Goal: Task Accomplishment & Management: Manage account settings

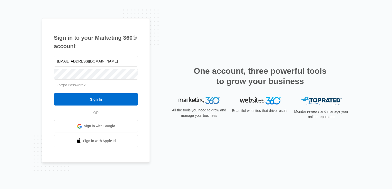
click at [121, 101] on input "Sign In" at bounding box center [96, 99] width 84 height 12
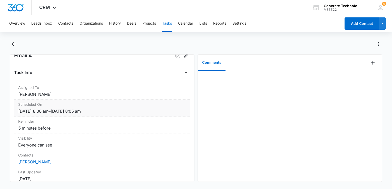
scroll to position [26, 0]
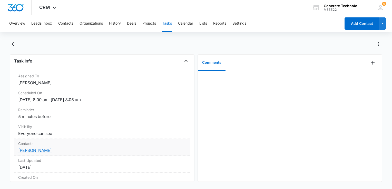
click at [39, 149] on link "[PERSON_NAME]" at bounding box center [35, 150] width 34 height 5
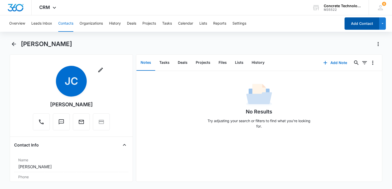
click at [350, 22] on button "Add Contact" at bounding box center [362, 23] width 35 height 12
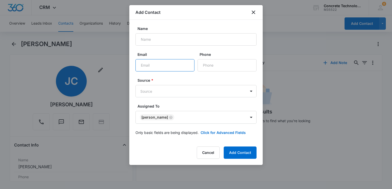
paste input "[EMAIL_ADDRESS][DOMAIN_NAME]"
type input "[EMAIL_ADDRESS][DOMAIN_NAME]"
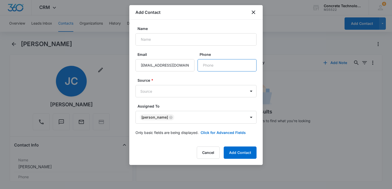
paste input "[PHONE_NUMBER]"
type input "[PHONE_NUMBER]"
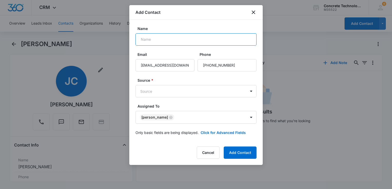
click at [191, 42] on input "Name" at bounding box center [195, 39] width 121 height 12
type input "[PERSON_NAME]"
click at [179, 91] on body "CRM Apps Reputation Websites Forms CRM Email Social Content Ads Intelligence Fi…" at bounding box center [196, 94] width 392 height 189
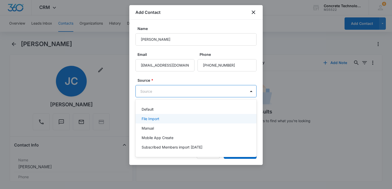
click at [159, 116] on p "File Import" at bounding box center [151, 118] width 18 height 5
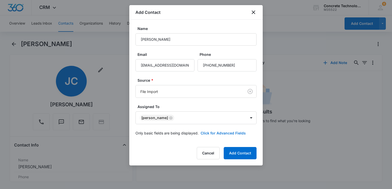
click at [234, 133] on button "Click for Advanced Fields" at bounding box center [223, 133] width 45 height 5
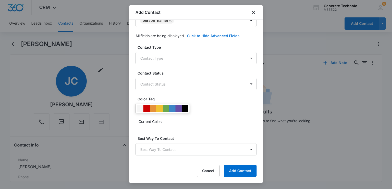
scroll to position [103, 0]
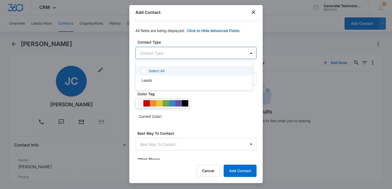
click at [176, 54] on body "CRM Apps Reputation Websites Forms CRM Email Social Content Ads Intelligence Fi…" at bounding box center [196, 94] width 392 height 189
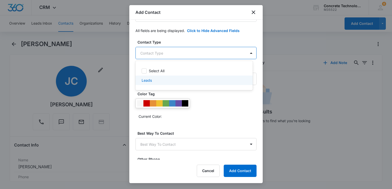
click at [148, 77] on div "Leads" at bounding box center [193, 80] width 117 height 9
click at [222, 97] on div at bounding box center [196, 94] width 392 height 189
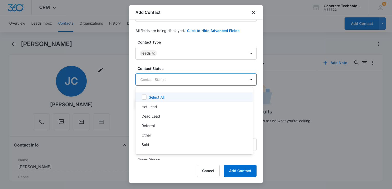
click at [206, 83] on body "CRM Apps Reputation Websites Forms CRM Email Social Content Ads Intelligence Fi…" at bounding box center [196, 94] width 392 height 189
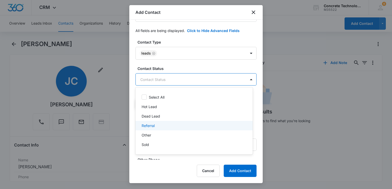
click at [187, 127] on div "Referral" at bounding box center [194, 125] width 104 height 5
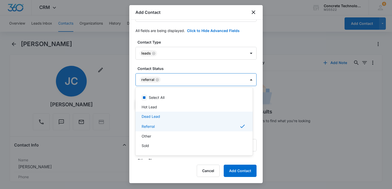
click at [262, 123] on div at bounding box center [196, 94] width 392 height 189
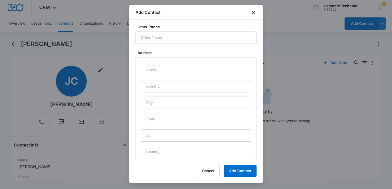
scroll to position [248, 0]
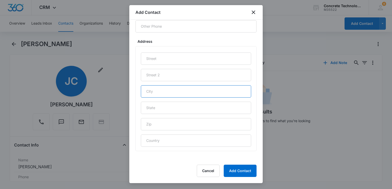
click at [177, 94] on input "text" at bounding box center [196, 91] width 110 height 12
type input "Hernando"
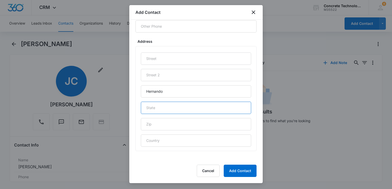
click at [177, 108] on input "text" at bounding box center [196, 108] width 110 height 12
type input "FL"
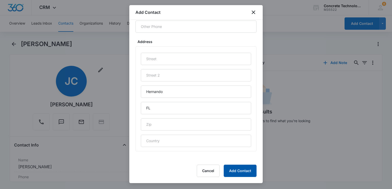
click at [240, 171] on button "Add Contact" at bounding box center [240, 171] width 33 height 12
click at [240, 171] on div "Cancel Loading Add Contact" at bounding box center [223, 171] width 68 height 12
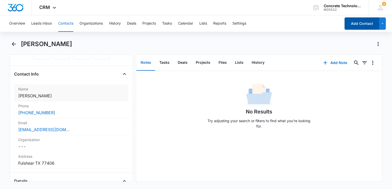
scroll to position [77, 0]
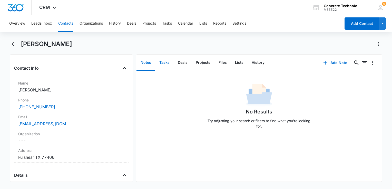
click at [167, 61] on button "Tasks" at bounding box center [164, 63] width 18 height 16
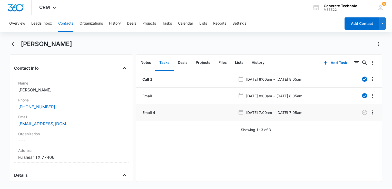
click at [294, 111] on p "[DATE] 7:00am - [DATE] 7:05am" at bounding box center [274, 112] width 56 height 5
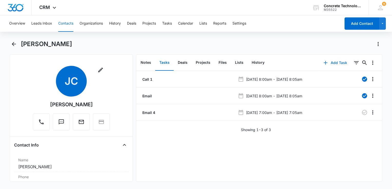
click at [329, 63] on button "Add Task" at bounding box center [335, 63] width 34 height 12
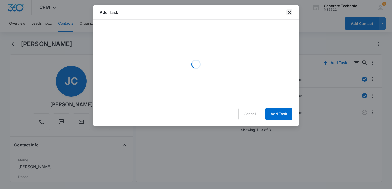
click at [290, 11] on icon "close" at bounding box center [289, 12] width 6 height 6
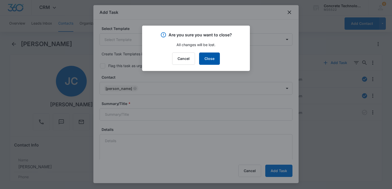
drag, startPoint x: 218, startPoint y: 52, endPoint x: 211, endPoint y: 59, distance: 9.8
click at [217, 53] on div "Are you sure you want to close? All changes will be lost. Cancel Close" at bounding box center [196, 48] width 108 height 45
click at [212, 60] on button "Close" at bounding box center [209, 59] width 21 height 12
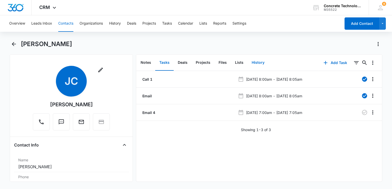
click at [251, 63] on button "History" at bounding box center [258, 63] width 21 height 16
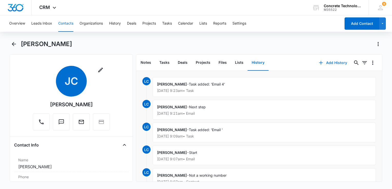
click at [322, 64] on button "Add History" at bounding box center [333, 63] width 38 height 12
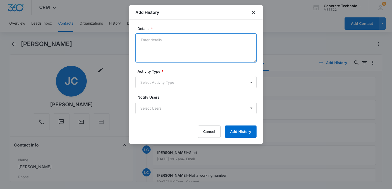
click at [163, 42] on textarea "Details *" at bounding box center [195, 47] width 121 height 29
type textarea "Reply"
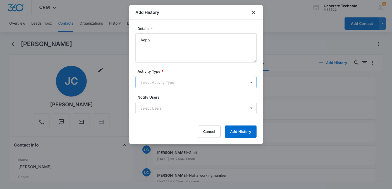
click at [183, 82] on body "CRM Apps Reputation Websites Forms CRM Email Social Content Ads Intelligence Fi…" at bounding box center [196, 94] width 392 height 189
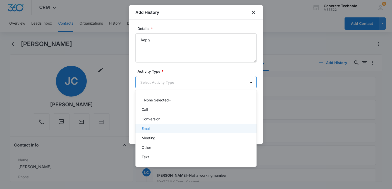
click at [168, 126] on div "Email" at bounding box center [195, 128] width 121 height 9
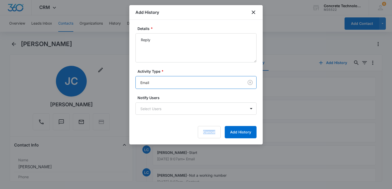
click at [168, 126] on form "Details * Reply Activity Type * option Email, selected. Email Notify Users Sele…" at bounding box center [195, 82] width 121 height 113
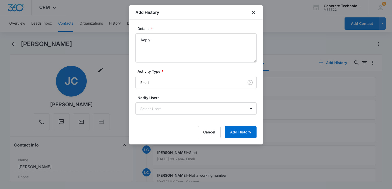
click at [159, 110] on body "CRM Apps Reputation Websites Forms CRM Email Social Content Ads Intelligence Fi…" at bounding box center [196, 94] width 392 height 189
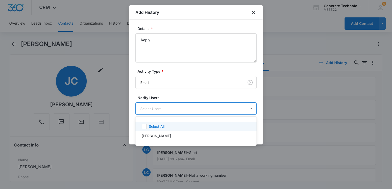
drag, startPoint x: 158, startPoint y: 131, endPoint x: 162, endPoint y: 130, distance: 3.7
click at [159, 131] on div "Select All" at bounding box center [195, 126] width 121 height 9
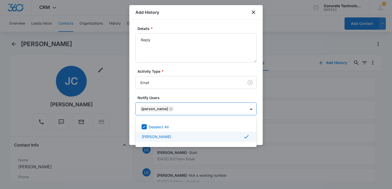
click at [262, 135] on div at bounding box center [196, 94] width 392 height 189
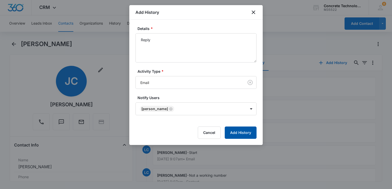
click at [250, 132] on button "Add History" at bounding box center [241, 133] width 32 height 12
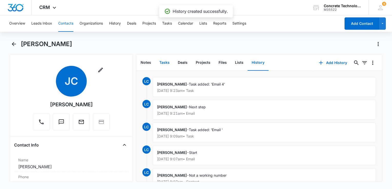
click at [166, 64] on button "Tasks" at bounding box center [164, 63] width 18 height 16
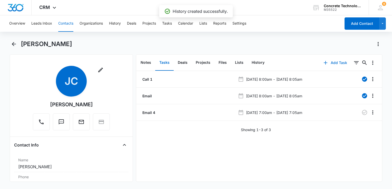
click at [331, 60] on button "Add Task" at bounding box center [335, 63] width 34 height 12
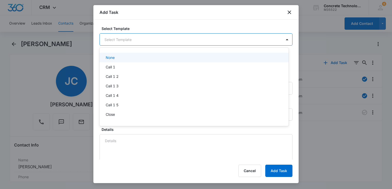
click at [160, 41] on body "CRM Apps Reputation Websites Forms CRM Email Social Content Ads Intelligence Fi…" at bounding box center [196, 94] width 392 height 189
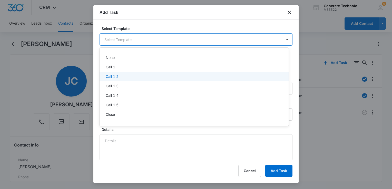
scroll to position [36, 0]
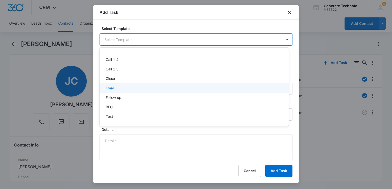
click at [140, 85] on div "Email" at bounding box center [194, 87] width 189 height 9
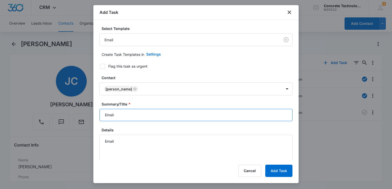
click at [146, 112] on input "Email" at bounding box center [196, 115] width 193 height 12
click at [145, 113] on input "Email" at bounding box center [196, 115] width 193 height 12
click at [141, 116] on input "Email" at bounding box center [196, 115] width 193 height 12
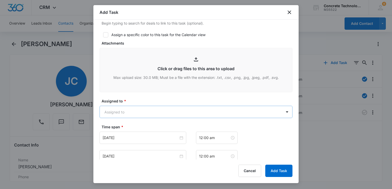
scroll to position [321, 0]
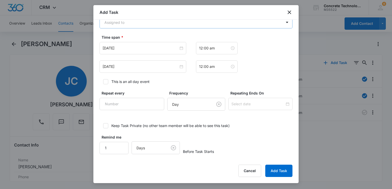
type input "Email 5"
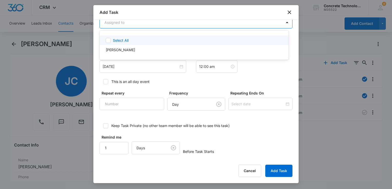
scroll to position [320, 0]
click at [146, 22] on body "CRM Apps Reputation Websites Forms CRM Email Social Content Ads Intelligence Fi…" at bounding box center [196, 94] width 392 height 189
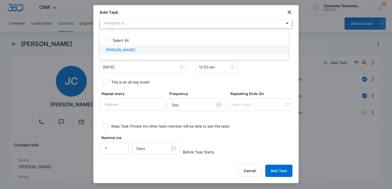
click at [140, 48] on div "[PERSON_NAME]" at bounding box center [194, 49] width 176 height 5
checkbox input "true"
click at [132, 66] on div at bounding box center [196, 94] width 392 height 189
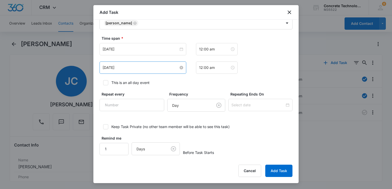
click at [132, 68] on input "[DATE]" at bounding box center [141, 68] width 76 height 6
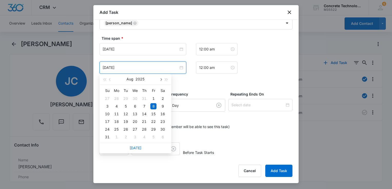
click at [161, 81] on span "button" at bounding box center [160, 80] width 3 height 3
type input "[DATE]"
click at [135, 114] on div "17" at bounding box center [135, 114] width 6 height 6
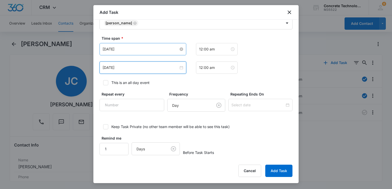
click at [147, 51] on input "[DATE]" at bounding box center [141, 49] width 76 height 6
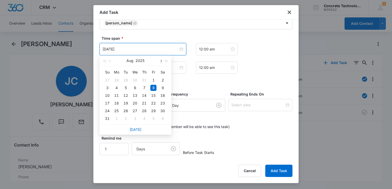
click at [160, 63] on button "button" at bounding box center [161, 61] width 6 height 10
type input "[DATE]"
click at [135, 94] on div "17" at bounding box center [135, 96] width 6 height 6
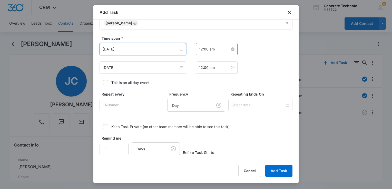
click at [218, 47] on input "12:00 am" at bounding box center [214, 49] width 31 height 6
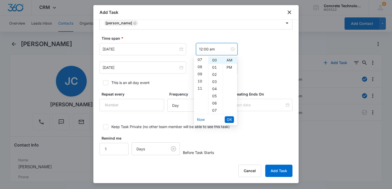
scroll to position [51, 0]
click at [200, 71] on div "09" at bounding box center [201, 73] width 14 height 7
type input "9:00 am"
click at [229, 121] on span "OK" at bounding box center [229, 120] width 5 height 6
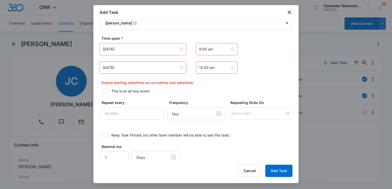
click at [217, 71] on div "12:00 am" at bounding box center [217, 68] width 42 height 12
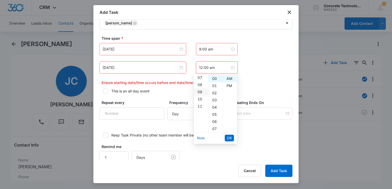
click at [198, 92] on div "09" at bounding box center [201, 92] width 14 height 7
click at [214, 114] on div "05" at bounding box center [216, 114] width 14 height 7
type input "9:05 am"
click at [229, 139] on span "OK" at bounding box center [229, 138] width 5 height 6
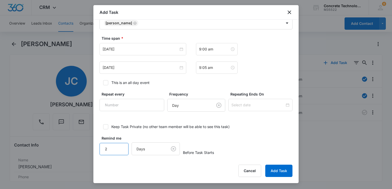
click at [121, 143] on input "2" at bounding box center [114, 149] width 29 height 12
click at [120, 145] on input "3" at bounding box center [114, 149] width 29 height 12
click at [121, 145] on input "4" at bounding box center [114, 149] width 29 height 12
type input "5"
click at [121, 145] on input "5" at bounding box center [114, 149] width 29 height 12
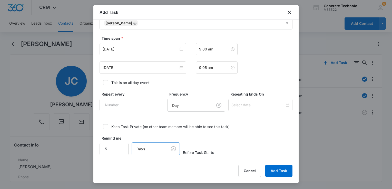
click at [156, 152] on body "CRM Apps Reputation Websites Forms CRM Email Social Content Ads Intelligence Fi…" at bounding box center [196, 94] width 392 height 189
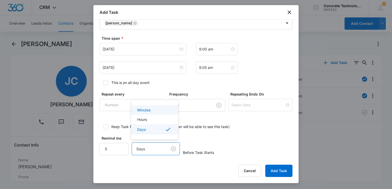
click at [157, 110] on div "Minutes" at bounding box center [154, 110] width 34 height 5
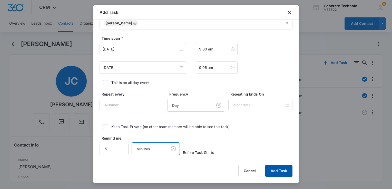
click at [279, 170] on button "Add Task" at bounding box center [278, 171] width 27 height 12
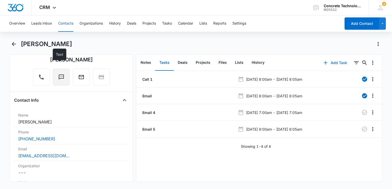
scroll to position [51, 0]
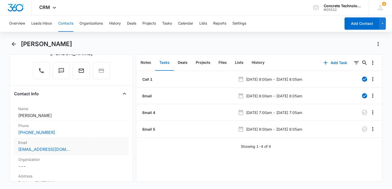
click at [77, 149] on div "[EMAIL_ADDRESS][DOMAIN_NAME]" at bounding box center [71, 150] width 106 height 6
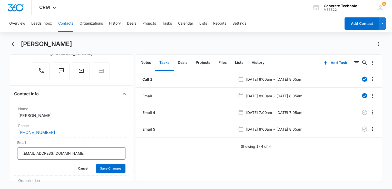
drag, startPoint x: 78, startPoint y: 150, endPoint x: -1, endPoint y: 141, distance: 79.6
click at [0, 141] on html "CRM Apps Reputation Websites Forms CRM Email Social Content Ads Intelligence Fi…" at bounding box center [196, 94] width 392 height 189
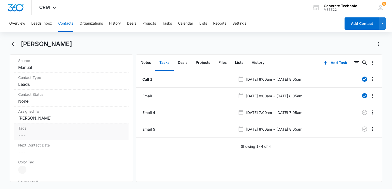
scroll to position [231, 0]
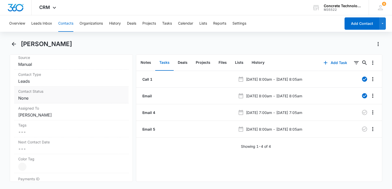
click at [41, 96] on dd "Cancel Save Changes None" at bounding box center [71, 98] width 106 height 6
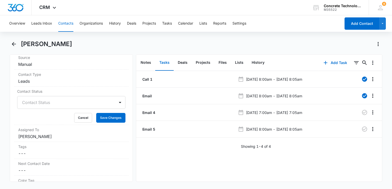
click at [40, 102] on div at bounding box center [65, 102] width 86 height 7
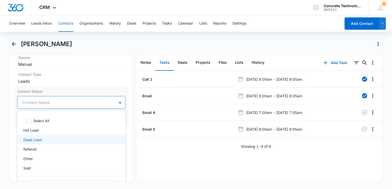
click at [44, 137] on div "Dead Lead" at bounding box center [70, 139] width 95 height 5
click at [94, 57] on label "Source" at bounding box center [71, 57] width 106 height 5
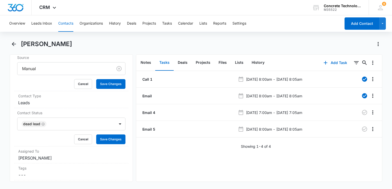
click at [63, 23] on button "Contacts" at bounding box center [65, 23] width 15 height 16
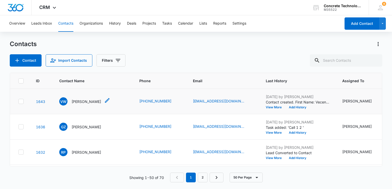
click at [92, 102] on p "[PERSON_NAME]" at bounding box center [87, 101] width 30 height 5
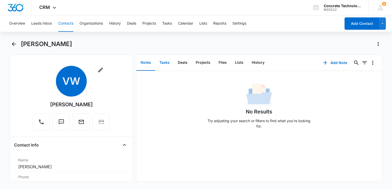
click at [167, 60] on button "Tasks" at bounding box center [164, 63] width 18 height 16
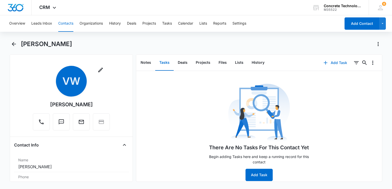
click at [328, 59] on button "Add Task" at bounding box center [335, 63] width 34 height 12
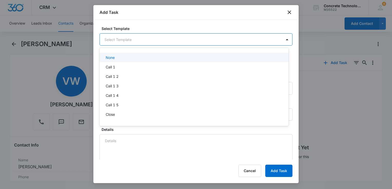
click at [135, 44] on body "CRM Apps Reputation Websites Forms CRM Email Social Content Ads Intelligence Fi…" at bounding box center [196, 94] width 392 height 189
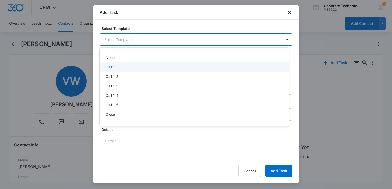
click at [116, 66] on div "Call 1" at bounding box center [194, 66] width 176 height 5
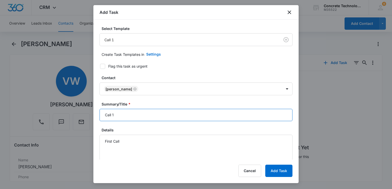
click at [154, 111] on input "Call 1" at bounding box center [196, 115] width 193 height 12
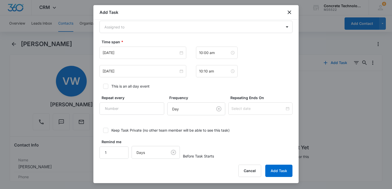
scroll to position [321, 0]
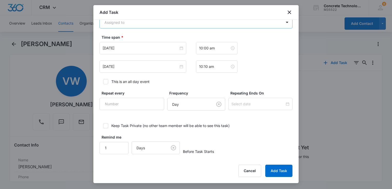
type input "Call 1"
click at [158, 26] on body "CRM Apps Reputation Websites Forms CRM Email Social Content Ads Intelligence Fi…" at bounding box center [196, 94] width 392 height 189
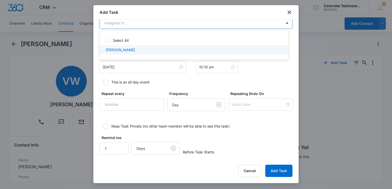
click at [132, 45] on div "[PERSON_NAME]" at bounding box center [194, 49] width 189 height 9
checkbox input "true"
click at [133, 66] on div at bounding box center [196, 94] width 392 height 189
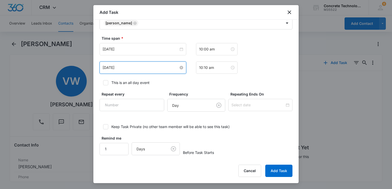
click at [133, 67] on input "[DATE]" at bounding box center [141, 68] width 76 height 6
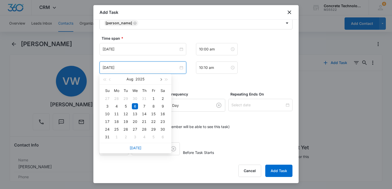
click at [161, 82] on button "button" at bounding box center [161, 79] width 6 height 10
type input "[DATE]"
click at [126, 106] on div "9" at bounding box center [126, 106] width 6 height 6
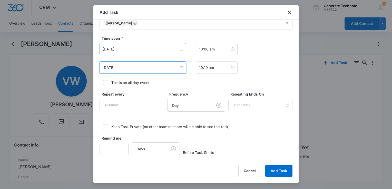
click at [146, 52] on div "[DATE]" at bounding box center [143, 49] width 87 height 12
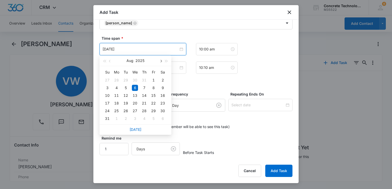
click at [162, 62] on button "button" at bounding box center [161, 61] width 6 height 10
type input "[DATE]"
click at [126, 88] on div "9" at bounding box center [126, 88] width 6 height 6
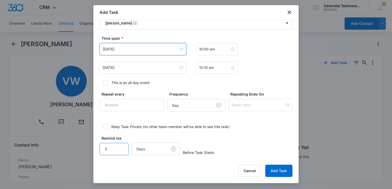
click at [119, 144] on input "2" at bounding box center [114, 149] width 29 height 12
click at [119, 144] on input "3" at bounding box center [114, 149] width 29 height 12
click at [119, 144] on input "4" at bounding box center [114, 149] width 29 height 12
type input "5"
click at [121, 144] on input "5" at bounding box center [114, 149] width 29 height 12
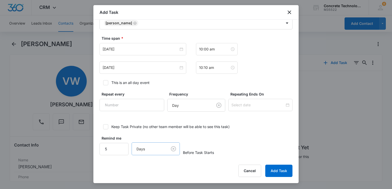
click at [150, 153] on body "CRM Apps Reputation Websites Forms CRM Email Social Content Ads Intelligence Fi…" at bounding box center [196, 94] width 392 height 189
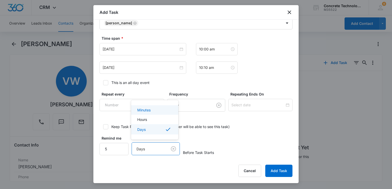
click at [159, 111] on div "Minutes" at bounding box center [154, 110] width 34 height 5
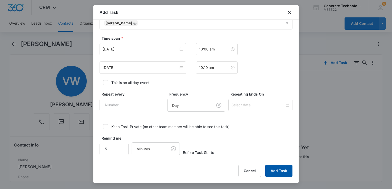
click at [284, 169] on button "Add Task" at bounding box center [278, 171] width 27 height 12
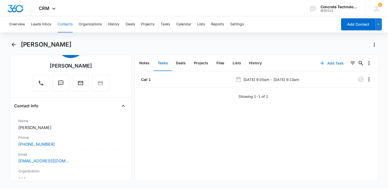
scroll to position [51, 0]
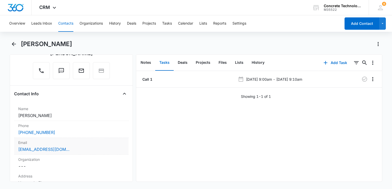
click at [91, 151] on div "[EMAIL_ADDRESS][DOMAIN_NAME]" at bounding box center [71, 150] width 106 height 6
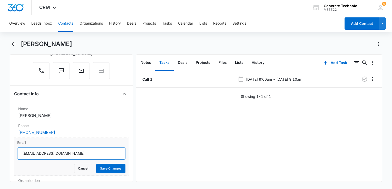
drag, startPoint x: 91, startPoint y: 151, endPoint x: -1, endPoint y: 150, distance: 92.4
click at [0, 150] on html "CRM Apps Reputation Websites Forms CRM Email Social Content Ads Intelligence Fi…" at bounding box center [196, 94] width 392 height 189
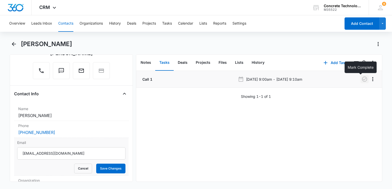
click at [362, 81] on icon "button" at bounding box center [365, 79] width 6 height 6
click at [326, 62] on button "Add Task" at bounding box center [335, 63] width 34 height 12
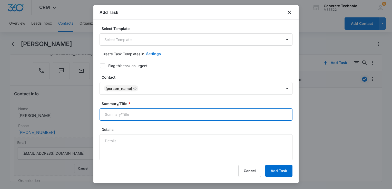
click at [146, 116] on input "Summary/Title *" at bounding box center [196, 115] width 193 height 12
drag, startPoint x: 144, startPoint y: 117, endPoint x: 142, endPoint y: 118, distance: 3.0
click at [142, 118] on input "Summary/Title *" at bounding box center [196, 115] width 193 height 12
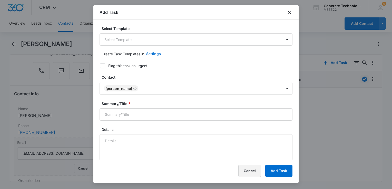
click at [241, 170] on button "Cancel" at bounding box center [249, 171] width 23 height 12
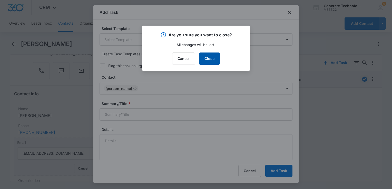
click at [211, 63] on button "Close" at bounding box center [209, 59] width 21 height 12
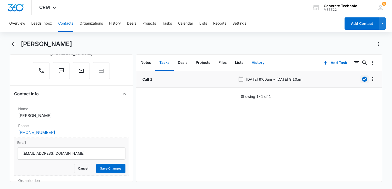
click at [266, 61] on button "History" at bounding box center [258, 63] width 21 height 16
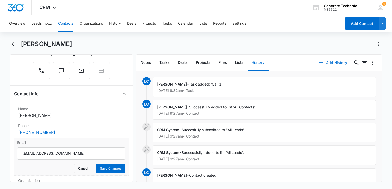
click at [322, 64] on button "Add History" at bounding box center [333, 63] width 38 height 12
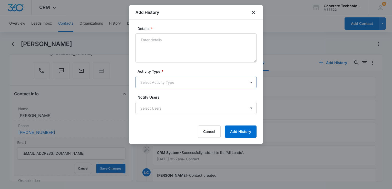
click at [208, 82] on body "CRM Apps Reputation Websites Forms CRM Email Social Content Ads Intelligence Fi…" at bounding box center [196, 94] width 392 height 189
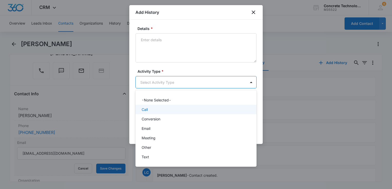
click at [170, 109] on div "Call" at bounding box center [196, 109] width 108 height 5
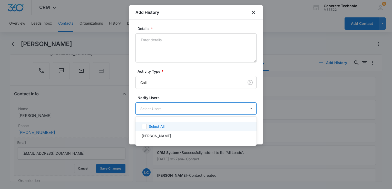
click at [170, 108] on body "CRM Apps Reputation Websites Forms CRM Email Social Content Ads Intelligence Fi…" at bounding box center [196, 94] width 392 height 189
click at [157, 132] on div "[PERSON_NAME]" at bounding box center [195, 135] width 121 height 9
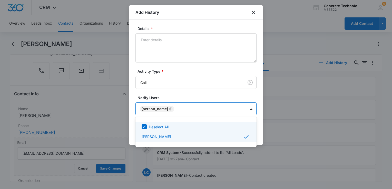
click at [198, 46] on div at bounding box center [196, 94] width 392 height 189
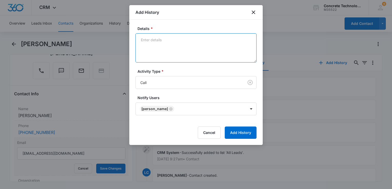
click at [197, 41] on textarea "Details *" at bounding box center [195, 47] width 121 height 29
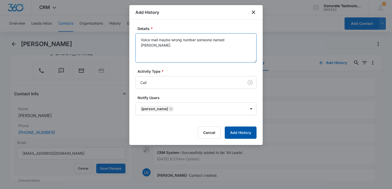
type textarea "Voice mail maybe wrong number someone named [PERSON_NAME]"
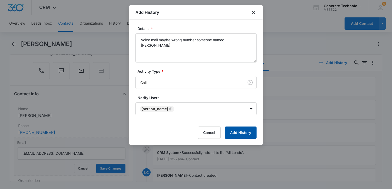
click at [244, 133] on button "Add History" at bounding box center [241, 133] width 32 height 12
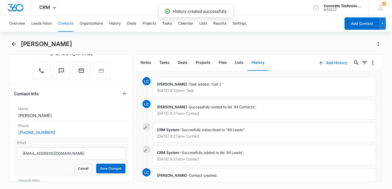
click at [321, 68] on button "Add History" at bounding box center [333, 63] width 38 height 12
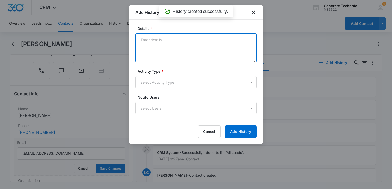
click at [148, 47] on textarea "Details *" at bounding box center [195, 47] width 121 height 29
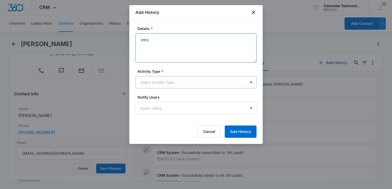
type textarea "Intro"
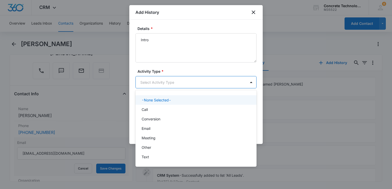
click at [151, 86] on body "CRM Apps Reputation Websites Forms CRM Email Social Content Ads Intelligence Fi…" at bounding box center [196, 94] width 392 height 189
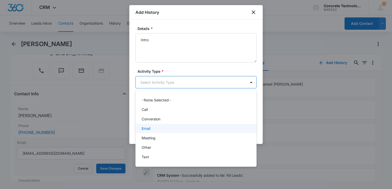
click at [154, 128] on div "Email" at bounding box center [196, 128] width 108 height 5
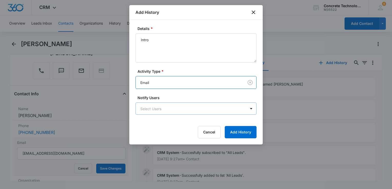
click at [159, 111] on body "CRM Apps Reputation Websites Forms CRM Email Social Content Ads Intelligence Fi…" at bounding box center [196, 94] width 392 height 189
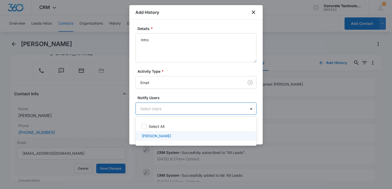
click at [158, 138] on p "[PERSON_NAME]" at bounding box center [157, 135] width 30 height 5
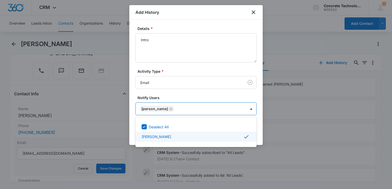
click at [258, 134] on div at bounding box center [196, 94] width 392 height 189
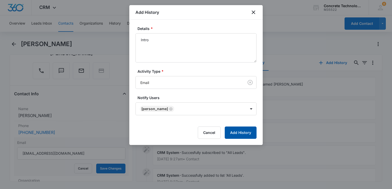
click at [250, 133] on button "Add History" at bounding box center [241, 133] width 32 height 12
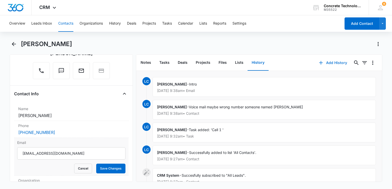
click at [327, 63] on button "Add History" at bounding box center [333, 63] width 38 height 12
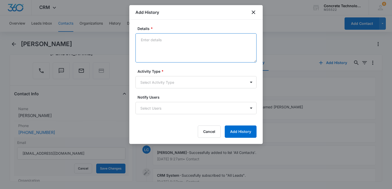
click at [173, 39] on textarea "Details *" at bounding box center [195, 47] width 121 height 29
type textarea "One"
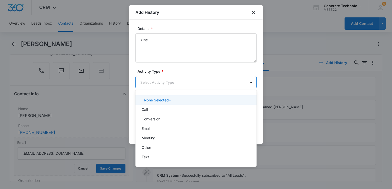
click at [174, 83] on body "CRM Apps Reputation Websites Forms CRM Email Social Content Ads Intelligence Fi…" at bounding box center [196, 94] width 392 height 189
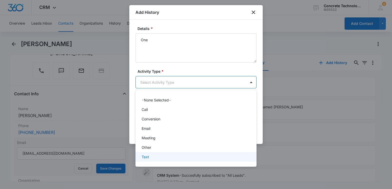
click at [156, 155] on div "Text" at bounding box center [195, 156] width 121 height 9
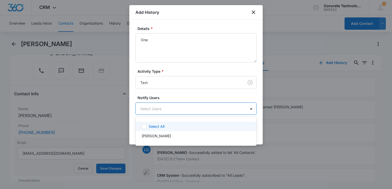
click at [161, 112] on body "CRM Apps Reputation Websites Forms CRM Email Social Content Ads Intelligence Fi…" at bounding box center [196, 94] width 392 height 189
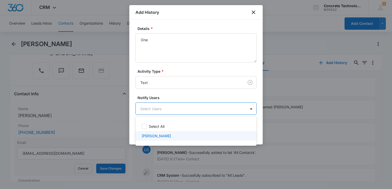
click at [161, 140] on div "[PERSON_NAME]" at bounding box center [195, 135] width 121 height 9
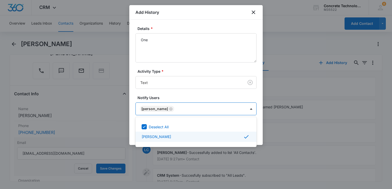
click at [257, 133] on div at bounding box center [196, 94] width 392 height 189
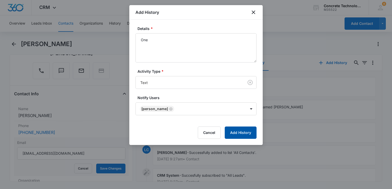
click at [252, 134] on button "Add History" at bounding box center [241, 133] width 32 height 12
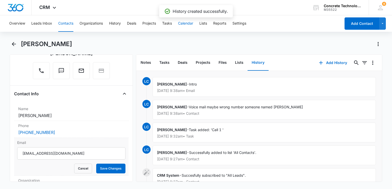
click at [188, 25] on button "Calendar" at bounding box center [185, 23] width 15 height 16
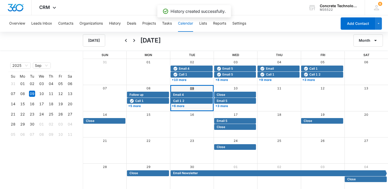
click at [191, 87] on link "09" at bounding box center [192, 88] width 4 height 4
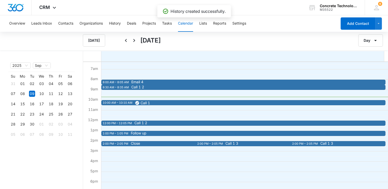
scroll to position [77, 0]
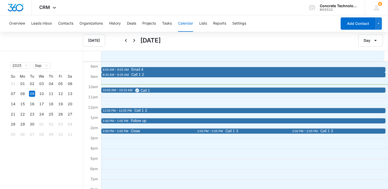
click at [157, 69] on span "Email 4" at bounding box center [271, 70] width 280 height 4
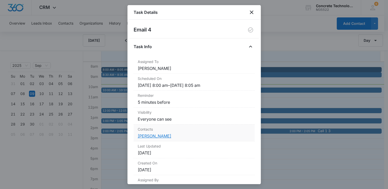
click at [150, 136] on link "[PERSON_NAME]" at bounding box center [155, 136] width 34 height 5
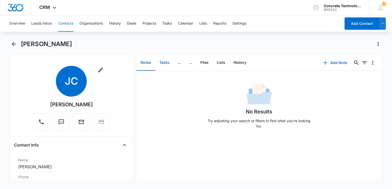
click at [163, 64] on button "Tasks" at bounding box center [164, 63] width 18 height 16
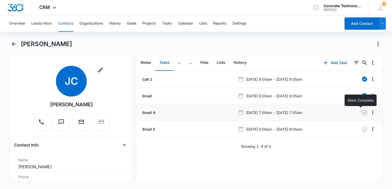
click at [362, 113] on icon "button" at bounding box center [365, 113] width 6 height 6
click at [188, 25] on button "Calendar" at bounding box center [185, 23] width 15 height 16
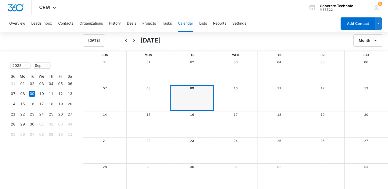
click at [192, 87] on link "09" at bounding box center [192, 88] width 4 height 4
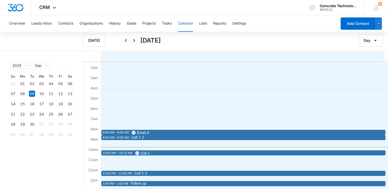
scroll to position [26, 0]
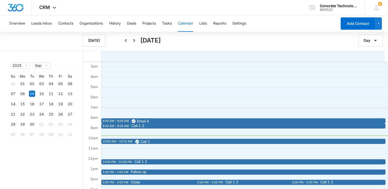
click at [155, 127] on span "Call 1 2" at bounding box center [271, 126] width 280 height 4
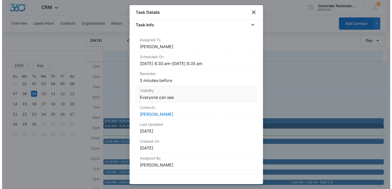
scroll to position [0, 0]
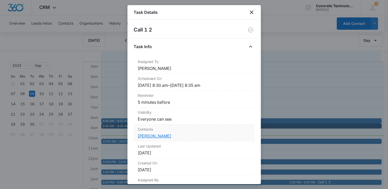
click at [146, 136] on link "[PERSON_NAME]" at bounding box center [155, 136] width 34 height 5
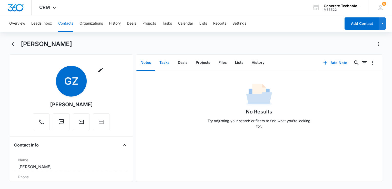
click at [165, 60] on button "Tasks" at bounding box center [164, 63] width 18 height 16
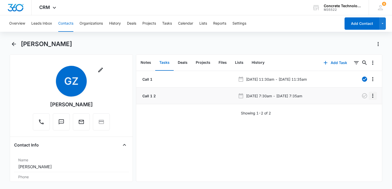
click at [370, 97] on icon "Overflow Menu" at bounding box center [373, 96] width 6 height 6
click at [354, 110] on div "Edit" at bounding box center [355, 111] width 11 height 4
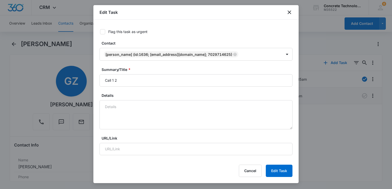
type input "[DATE]"
type input "8:30 am"
type input "[DATE]"
type input "8:35 am"
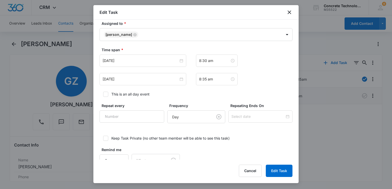
scroll to position [287, 0]
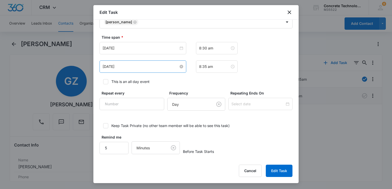
click at [136, 65] on input "[DATE]" at bounding box center [141, 67] width 76 height 6
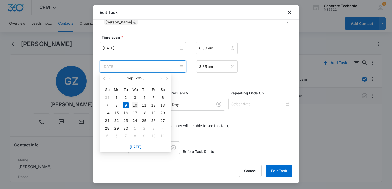
type input "[DATE]"
click at [136, 104] on div "10" at bounding box center [135, 105] width 6 height 6
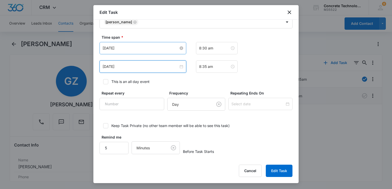
click at [147, 49] on input "[DATE]" at bounding box center [141, 48] width 76 height 6
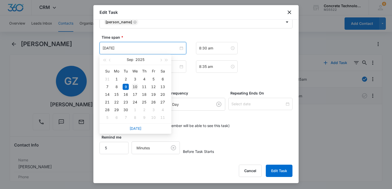
type input "[DATE]"
click at [134, 87] on div "10" at bounding box center [135, 87] width 6 height 6
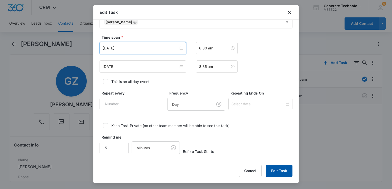
click at [281, 172] on button "Edit Task" at bounding box center [279, 171] width 27 height 12
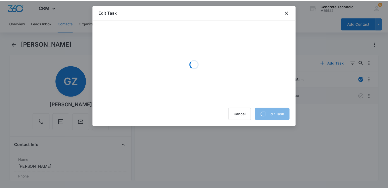
scroll to position [0, 0]
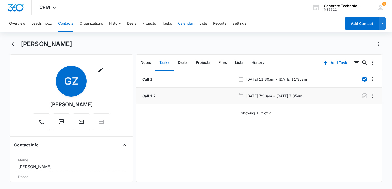
click at [192, 24] on button "Calendar" at bounding box center [185, 23] width 15 height 16
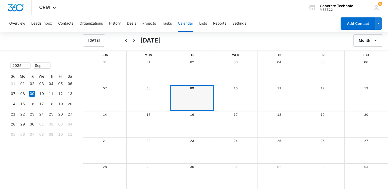
click at [192, 89] on link "09" at bounding box center [192, 88] width 4 height 4
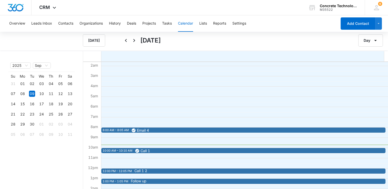
scroll to position [51, 0]
